Goal: Task Accomplishment & Management: Use online tool/utility

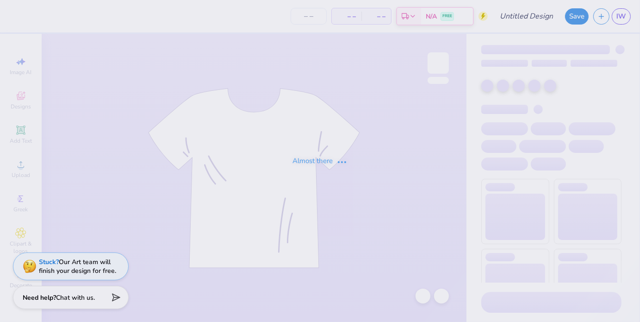
type input "[PERSON_NAME] : [GEOGRAPHIC_DATA][US_STATE]"
type input "24"
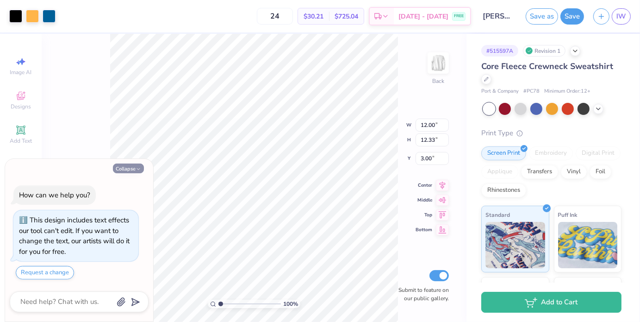
click at [134, 165] on button "Collapse" at bounding box center [128, 168] width 31 height 10
type textarea "x"
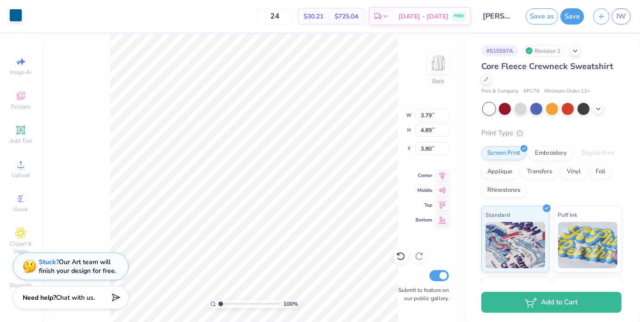
click at [17, 16] on div at bounding box center [15, 15] width 13 height 13
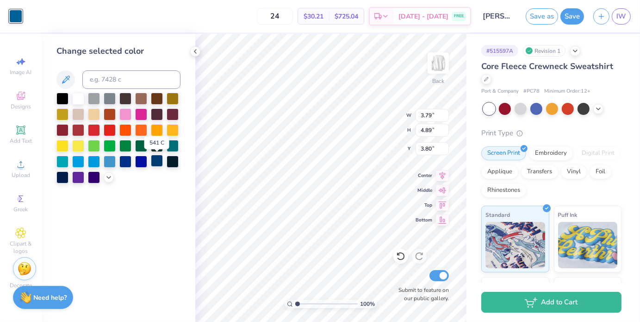
click at [156, 163] on div at bounding box center [157, 161] width 12 height 12
type input "3.63"
type input "4.20"
type input "3.73"
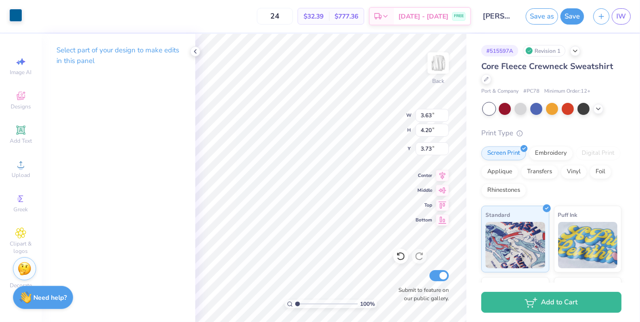
click at [20, 19] on div at bounding box center [15, 15] width 13 height 13
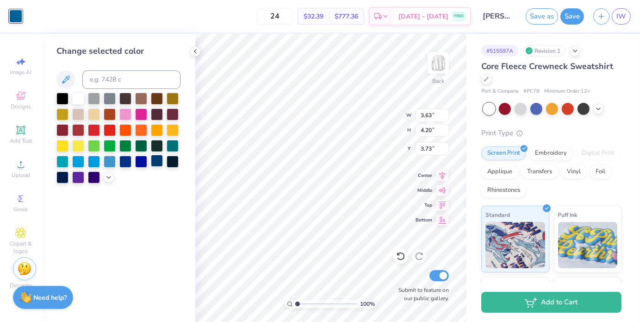
click at [155, 163] on div at bounding box center [157, 161] width 12 height 12
type input "2.18"
type input "3.47"
type input "4.00"
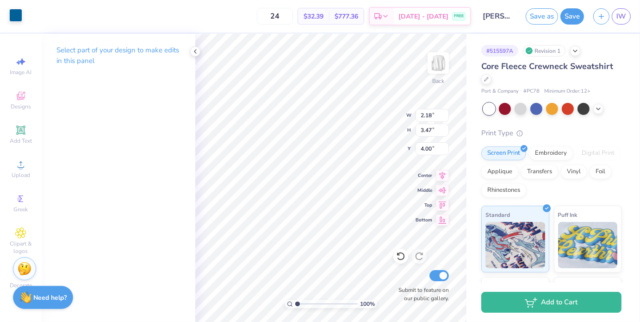
click at [16, 17] on div at bounding box center [15, 15] width 13 height 13
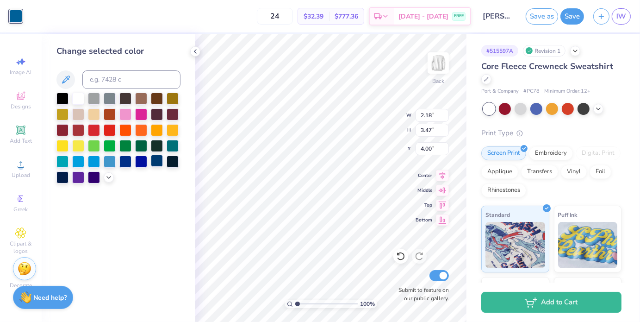
click at [159, 161] on div at bounding box center [157, 161] width 12 height 12
click at [109, 179] on icon at bounding box center [108, 176] width 7 height 7
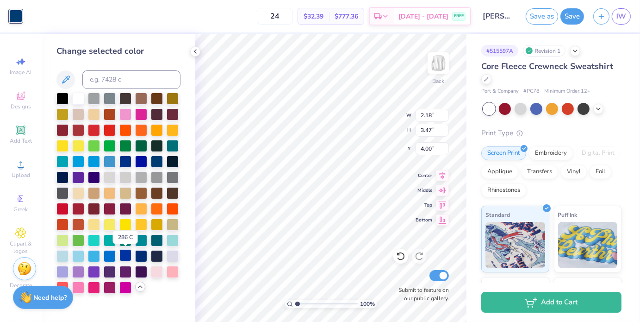
click at [127, 256] on div at bounding box center [125, 255] width 12 height 12
click at [136, 257] on div at bounding box center [141, 255] width 12 height 12
type input "3.63"
type input "4.20"
type input "3.73"
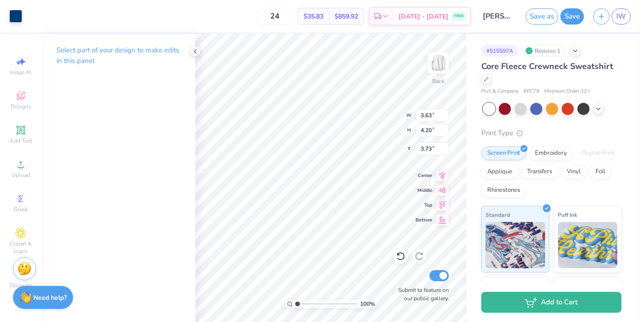
type input "2.18"
type input "3.47"
type input "4.00"
click at [13, 11] on div at bounding box center [15, 15] width 13 height 13
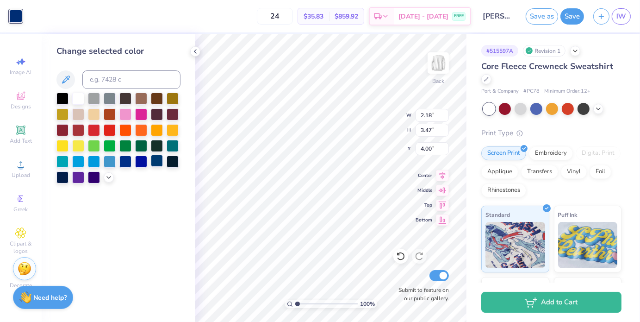
click at [154, 165] on div at bounding box center [157, 161] width 12 height 12
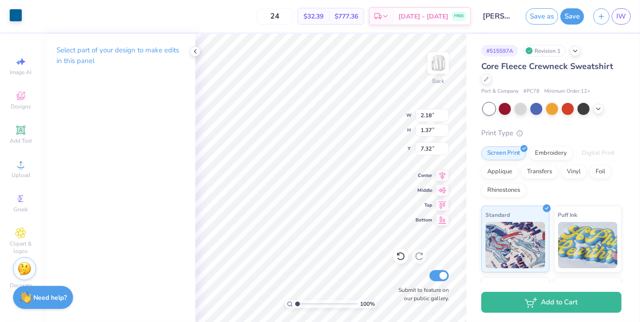
click at [16, 16] on div at bounding box center [15, 15] width 13 height 13
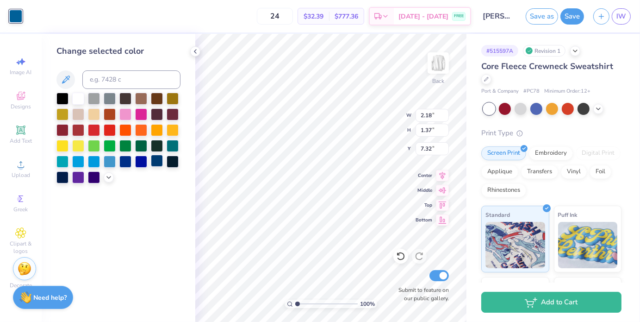
click at [160, 163] on div at bounding box center [157, 161] width 12 height 12
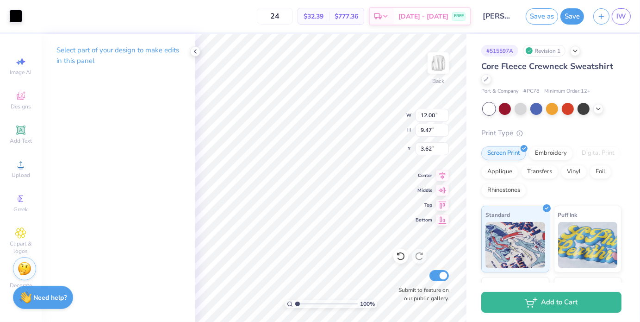
type input "12.00"
type input "9.47"
type input "3.62"
type input "2.86"
type input "1.24"
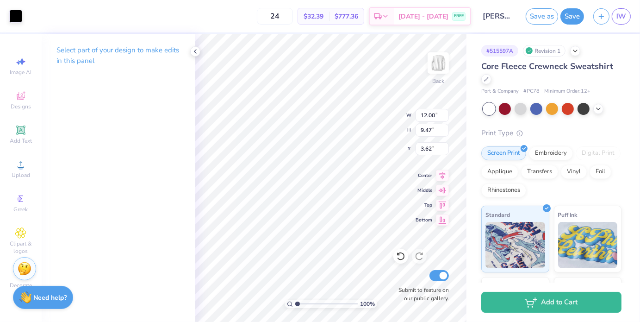
type input "7.63"
click at [564, 19] on button "Save" at bounding box center [572, 15] width 24 height 16
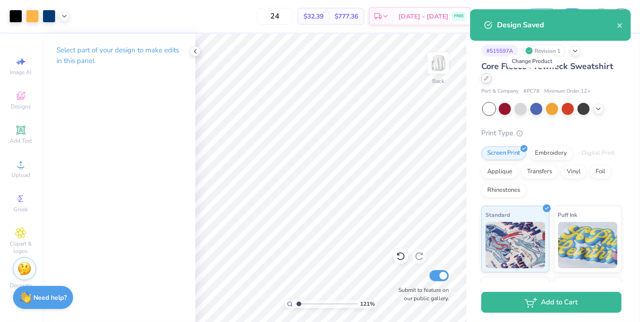
click at [489, 80] on icon at bounding box center [486, 78] width 5 height 5
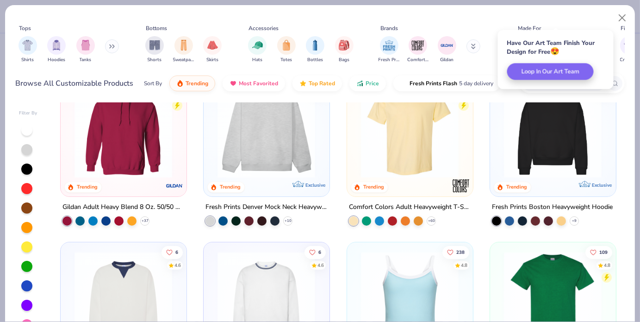
scroll to position [37, 0]
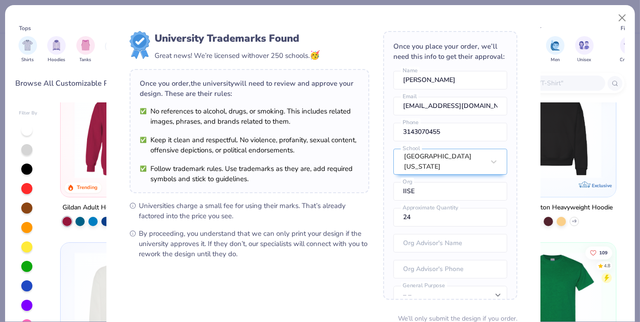
click at [539, 95] on div "University Trademarks Found Great news! We’re licensed with over 250 schools. 🥳…" at bounding box center [320, 161] width 640 height 322
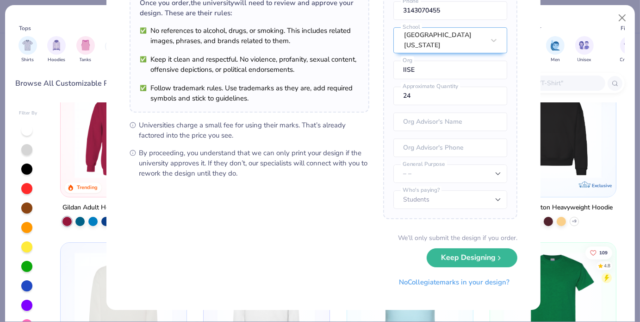
scroll to position [0, 0]
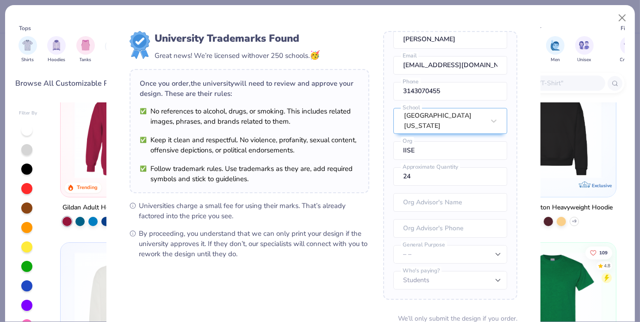
click at [621, 19] on div "University Trademarks Found Great news! We’re licensed with over 250 schools. 🥳…" at bounding box center [320, 161] width 640 height 322
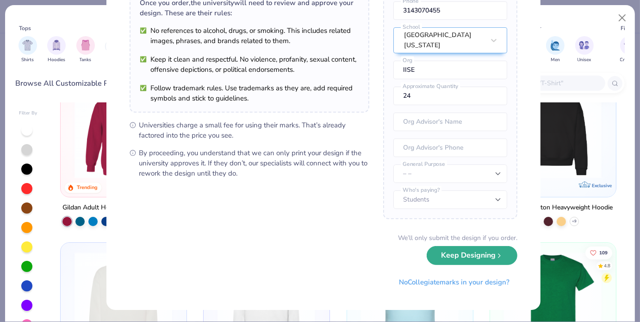
click at [457, 259] on button "Keep Designing" at bounding box center [472, 255] width 91 height 19
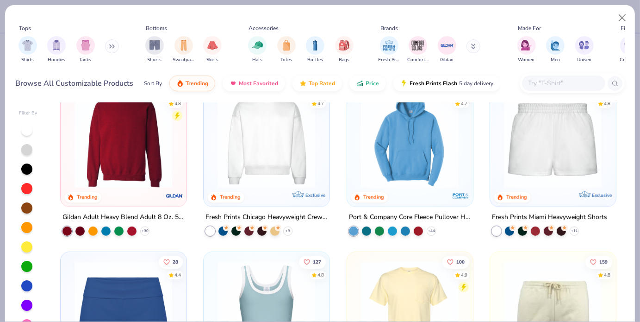
scroll to position [488, 0]
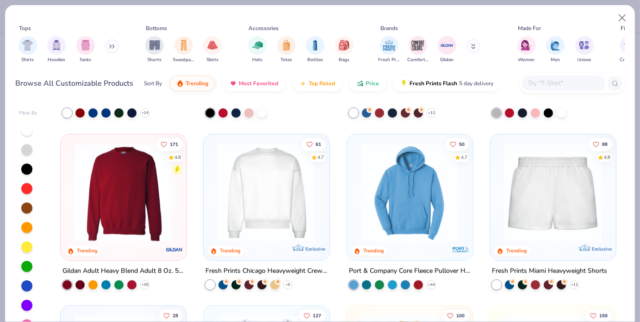
click at [121, 186] on img at bounding box center [123, 192] width 107 height 98
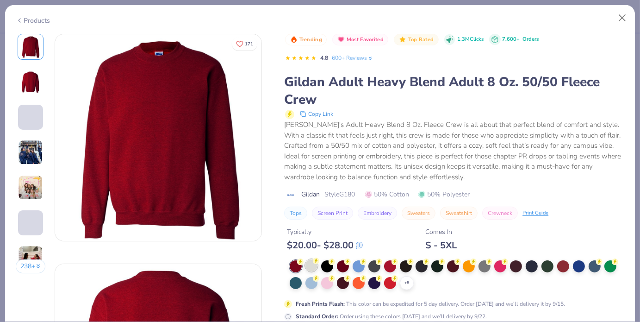
click at [310, 266] on div at bounding box center [311, 265] width 12 height 12
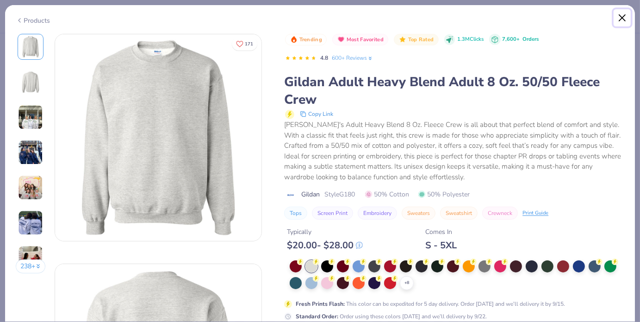
click at [618, 18] on button "Close" at bounding box center [623, 18] width 18 height 18
type input "1.20667343438091"
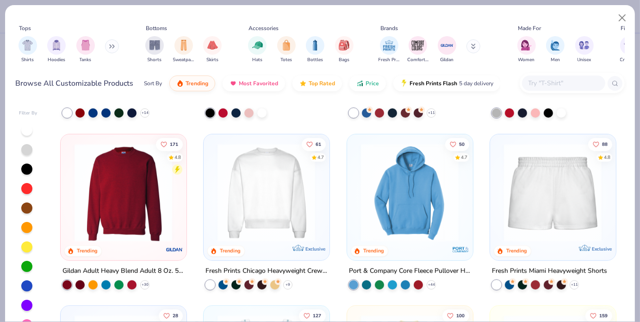
click at [537, 87] on input "text" at bounding box center [562, 83] width 71 height 11
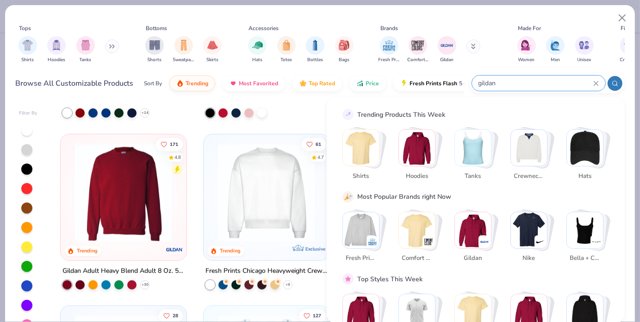
type input "gildan"
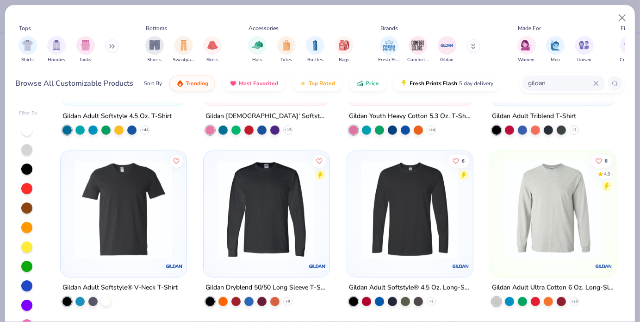
scroll to position [629, 0]
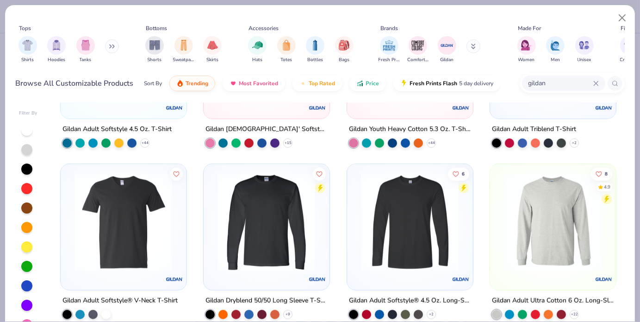
click at [564, 199] on img at bounding box center [552, 222] width 107 height 98
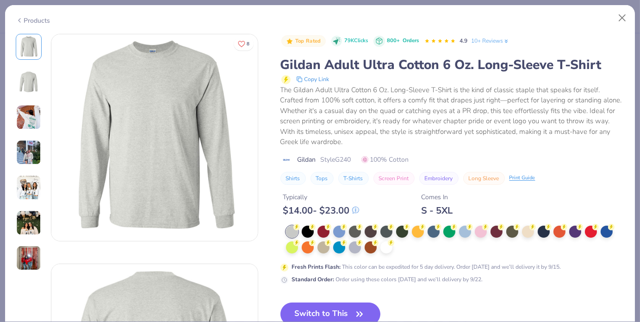
click at [31, 20] on div "Products" at bounding box center [33, 21] width 35 height 10
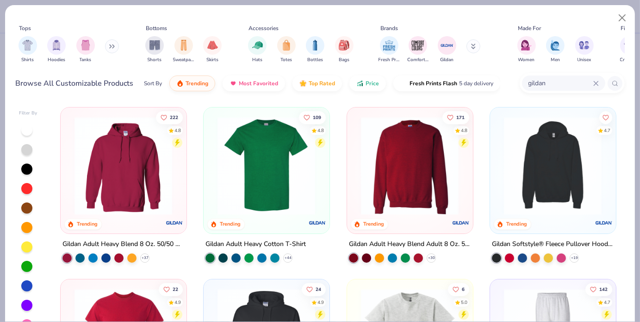
click at [407, 185] on img at bounding box center [409, 166] width 107 height 98
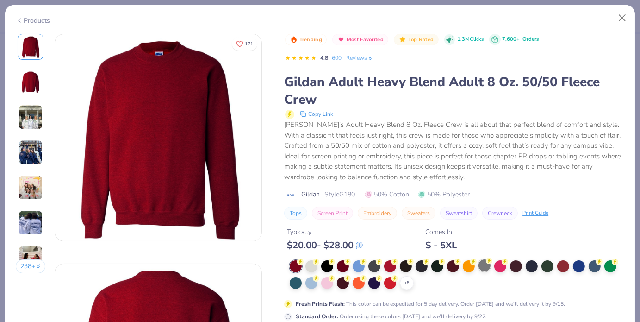
click at [486, 266] on div at bounding box center [484, 265] width 12 height 12
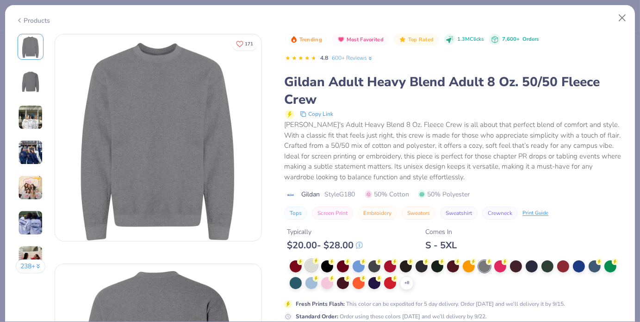
click at [311, 267] on div at bounding box center [311, 265] width 12 height 12
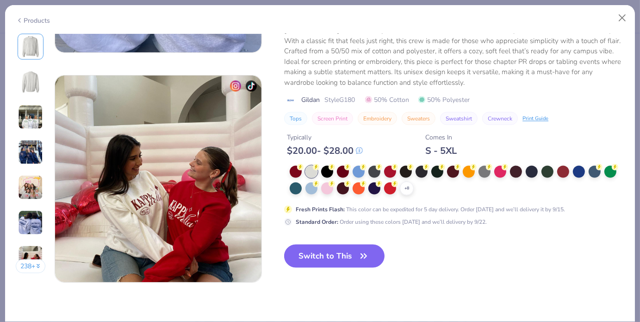
scroll to position [1329, 0]
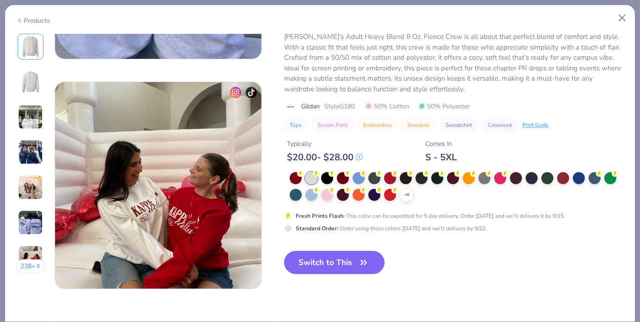
click at [343, 257] on button "Switch to This" at bounding box center [334, 262] width 100 height 23
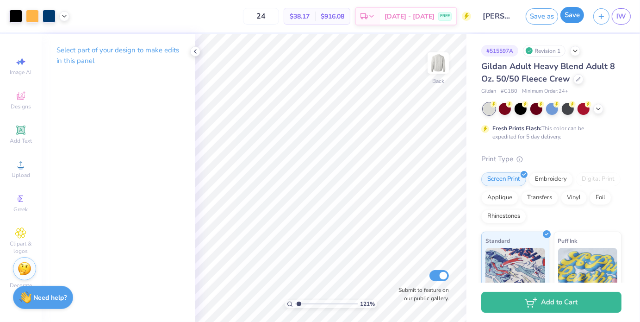
click at [564, 17] on button "Save" at bounding box center [572, 15] width 24 height 16
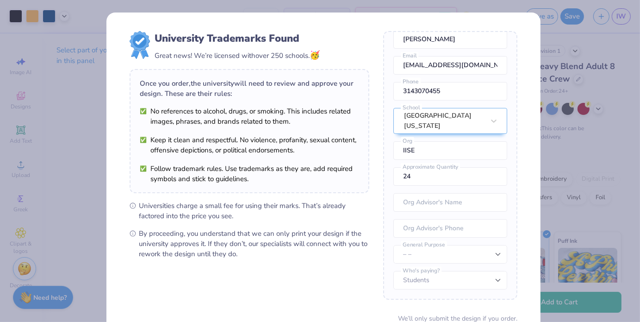
scroll to position [81, 0]
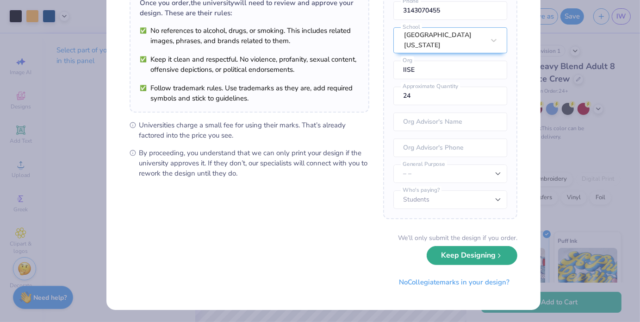
click at [455, 251] on button "Keep Designing" at bounding box center [472, 255] width 91 height 19
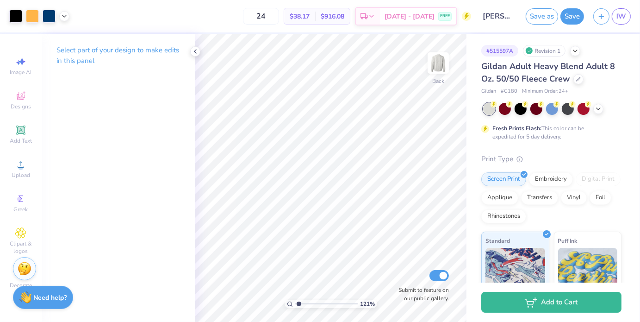
scroll to position [0, 0]
click at [568, 18] on button "Save" at bounding box center [572, 15] width 24 height 16
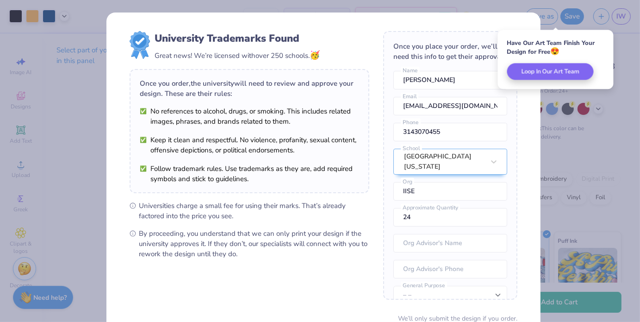
scroll to position [81, 0]
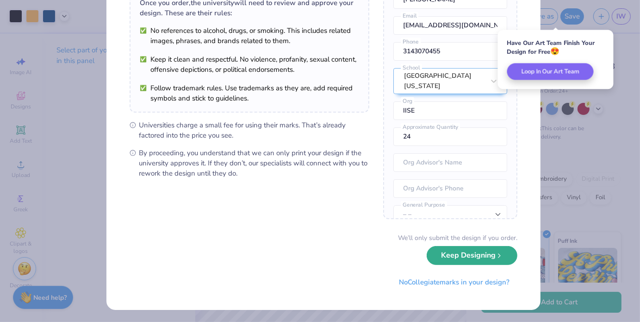
click at [467, 258] on button "Keep Designing" at bounding box center [472, 255] width 91 height 19
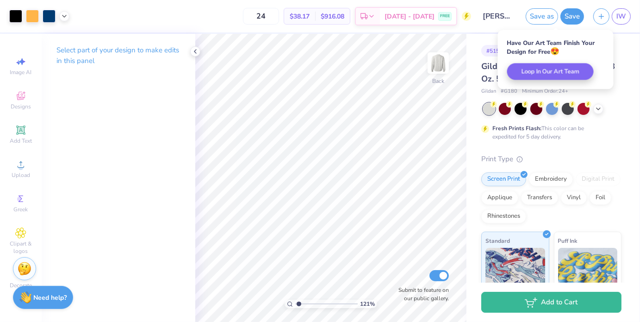
scroll to position [0, 0]
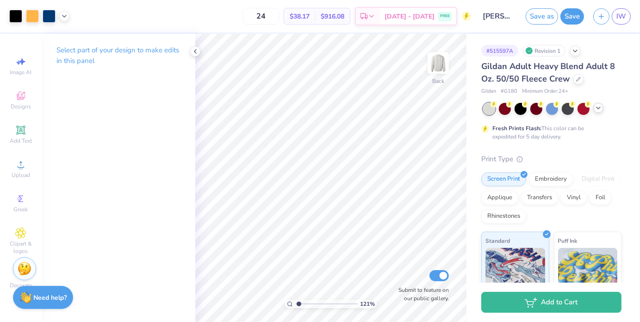
click at [598, 111] on icon at bounding box center [598, 107] width 7 height 7
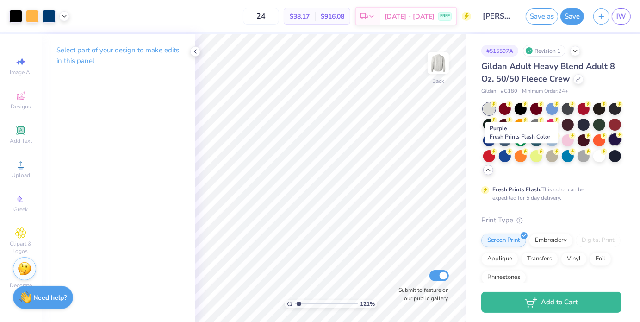
click at [609, 145] on div at bounding box center [615, 139] width 12 height 12
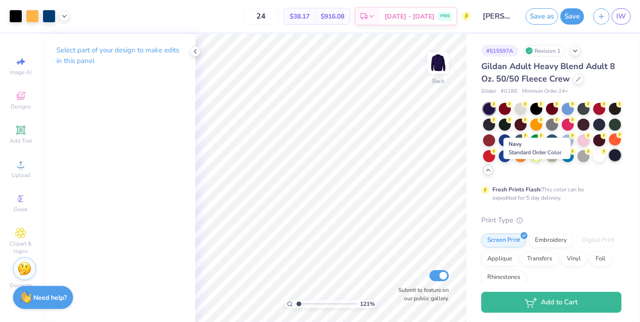
click at [609, 161] on div at bounding box center [615, 155] width 12 height 12
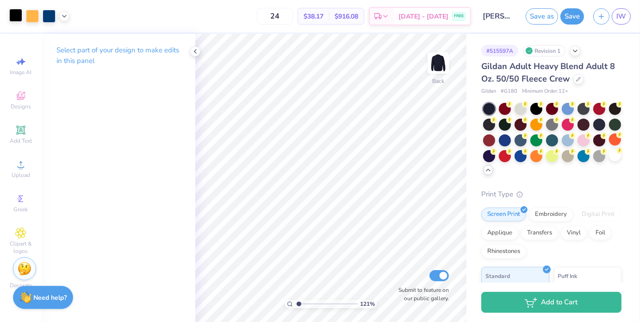
click at [15, 13] on div at bounding box center [15, 15] width 13 height 13
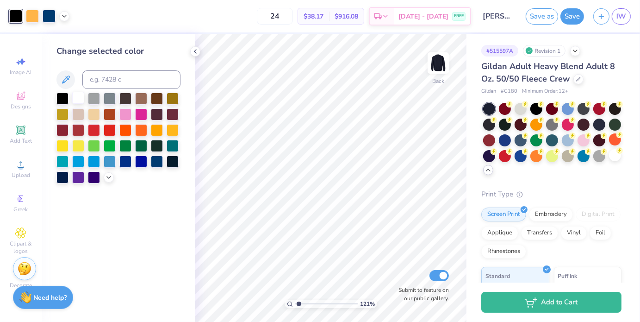
click at [77, 100] on div at bounding box center [78, 98] width 12 height 12
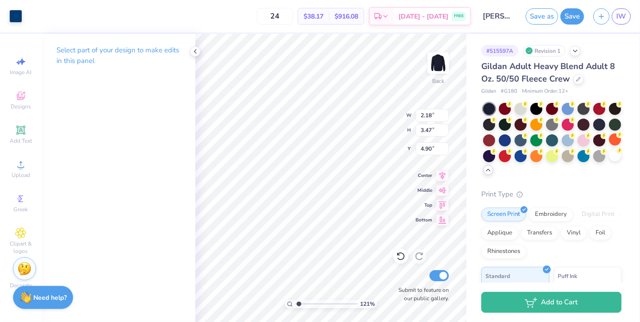
type input "1.20667343438091"
type input "3.63"
type input "4.20"
type input "4.63"
click at [44, 20] on div at bounding box center [49, 15] width 13 height 13
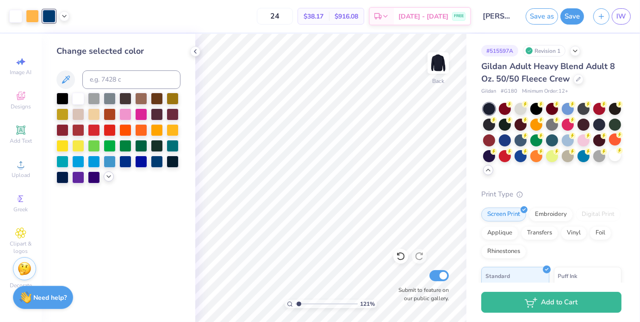
click at [110, 174] on icon at bounding box center [108, 176] width 7 height 7
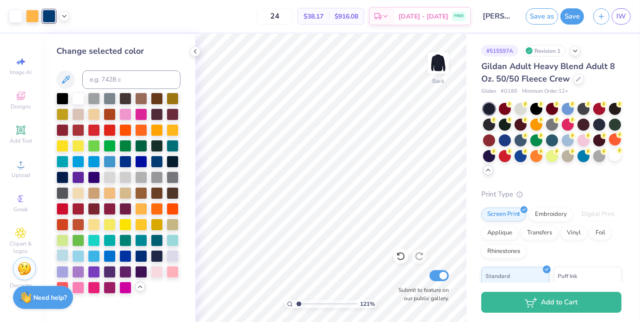
click at [61, 254] on div at bounding box center [62, 255] width 12 height 12
click at [84, 256] on div at bounding box center [78, 255] width 12 height 12
click at [109, 252] on div at bounding box center [110, 255] width 12 height 12
click at [171, 130] on div at bounding box center [173, 129] width 12 height 12
click at [129, 163] on div at bounding box center [125, 161] width 12 height 12
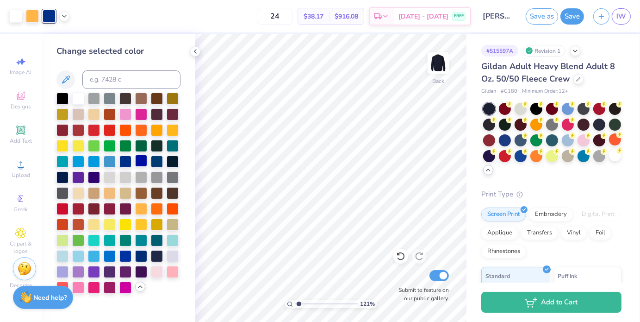
click at [135, 162] on div at bounding box center [141, 161] width 12 height 12
click at [157, 161] on div at bounding box center [157, 161] width 12 height 12
click at [108, 177] on div at bounding box center [110, 176] width 12 height 12
click at [179, 179] on div at bounding box center [173, 176] width 12 height 12
click at [61, 192] on div at bounding box center [62, 192] width 12 height 12
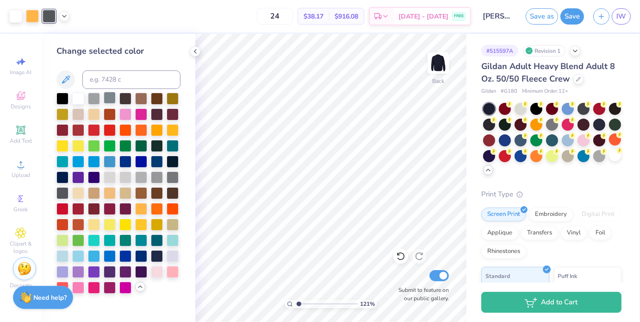
click at [108, 101] on div at bounding box center [110, 98] width 12 height 12
click at [143, 162] on div at bounding box center [141, 161] width 12 height 12
click at [155, 163] on div at bounding box center [157, 161] width 12 height 12
click at [125, 163] on div at bounding box center [125, 161] width 12 height 12
click at [109, 258] on div at bounding box center [110, 255] width 12 height 12
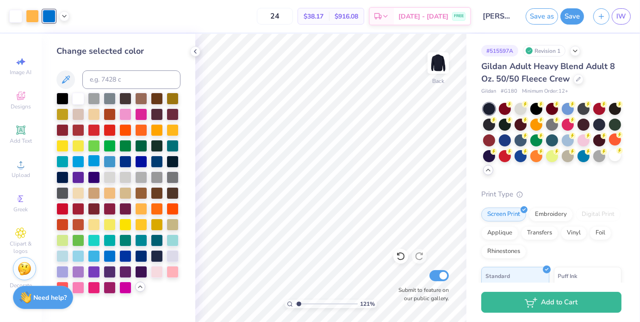
click at [88, 161] on div at bounding box center [94, 161] width 12 height 12
click at [154, 162] on div at bounding box center [157, 161] width 12 height 12
click at [67, 80] on icon at bounding box center [66, 79] width 8 height 8
drag, startPoint x: 62, startPoint y: 87, endPoint x: 129, endPoint y: 92, distance: 67.2
click at [129, 92] on div "Change selected color" at bounding box center [118, 169] width 124 height 248
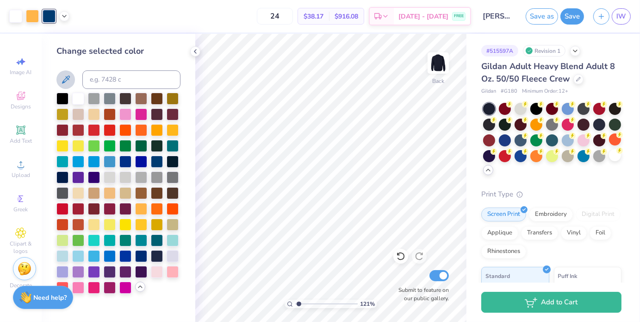
click at [65, 75] on icon at bounding box center [65, 79] width 11 height 11
click at [64, 81] on icon at bounding box center [65, 79] width 11 height 11
click at [65, 83] on icon at bounding box center [65, 79] width 11 height 11
click at [64, 100] on div at bounding box center [62, 98] width 12 height 12
click at [176, 161] on div at bounding box center [173, 161] width 12 height 12
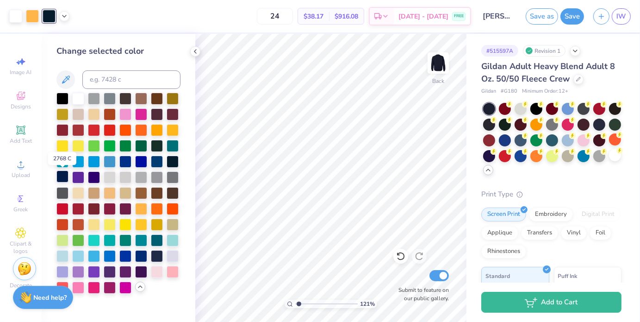
click at [62, 174] on div at bounding box center [62, 176] width 12 height 12
click at [159, 161] on div at bounding box center [157, 161] width 12 height 12
click at [169, 163] on div at bounding box center [173, 161] width 12 height 12
type input "1.20667343438091"
